Goal: Transaction & Acquisition: Download file/media

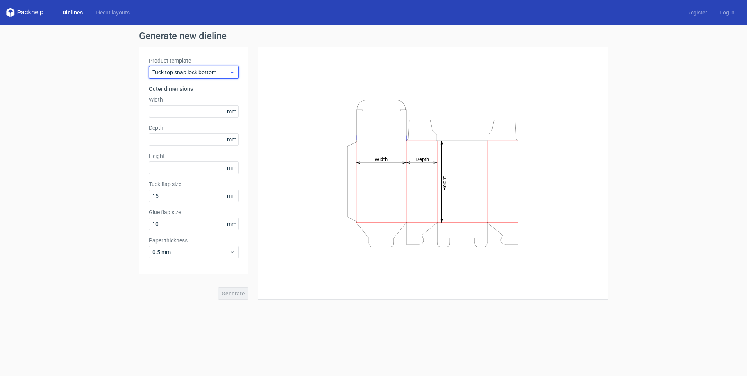
click at [207, 71] on span "Tuck top snap lock bottom" at bounding box center [190, 72] width 77 height 8
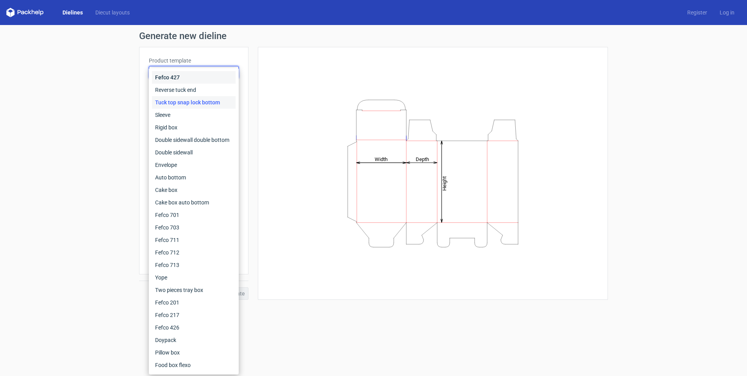
click at [184, 79] on div "Fefco 427" at bounding box center [194, 77] width 84 height 12
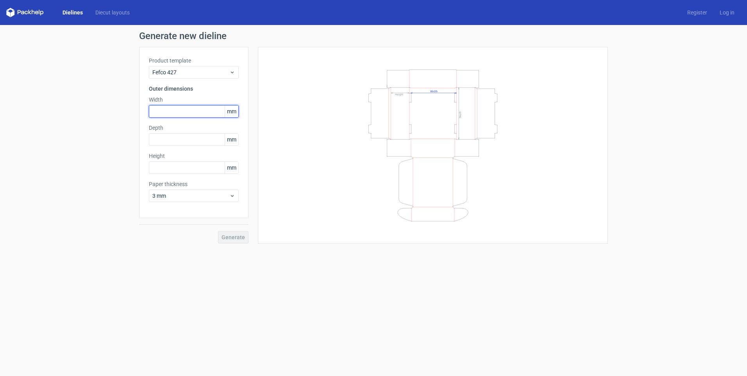
click at [178, 110] on input "text" at bounding box center [194, 111] width 90 height 12
type input "400"
type input "300"
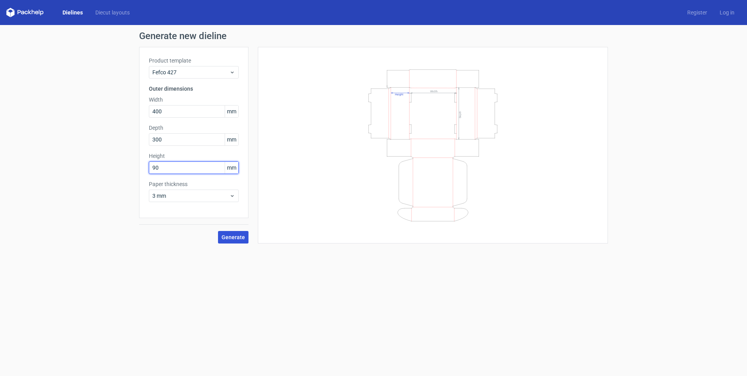
type input "90"
click at [228, 236] on span "Generate" at bounding box center [232, 236] width 23 height 5
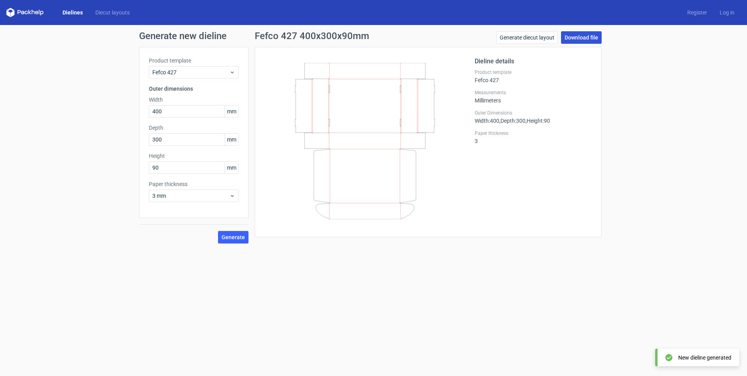
click at [575, 36] on link "Download file" at bounding box center [581, 37] width 41 height 12
